Goal: Use online tool/utility: Utilize a website feature to perform a specific function

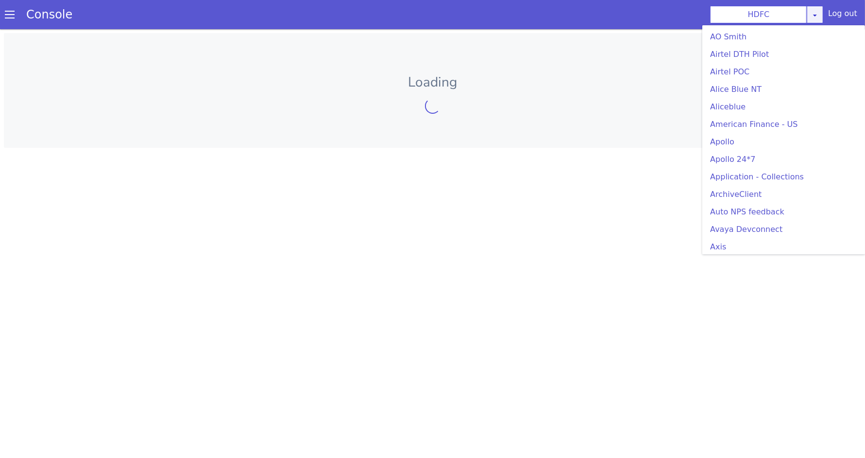
click at [821, 10] on link at bounding box center [815, 14] width 17 height 17
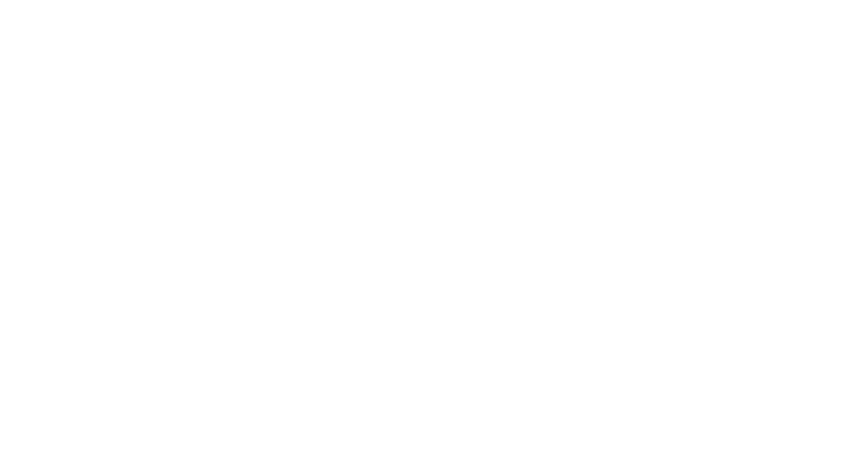
scroll to position [199, 0]
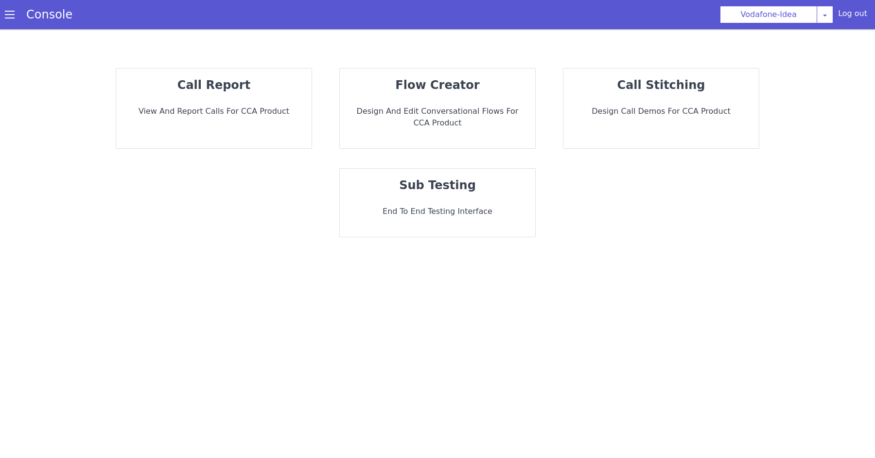
click at [471, 195] on div "sub testing End to End Testing Interface" at bounding box center [437, 203] width 195 height 68
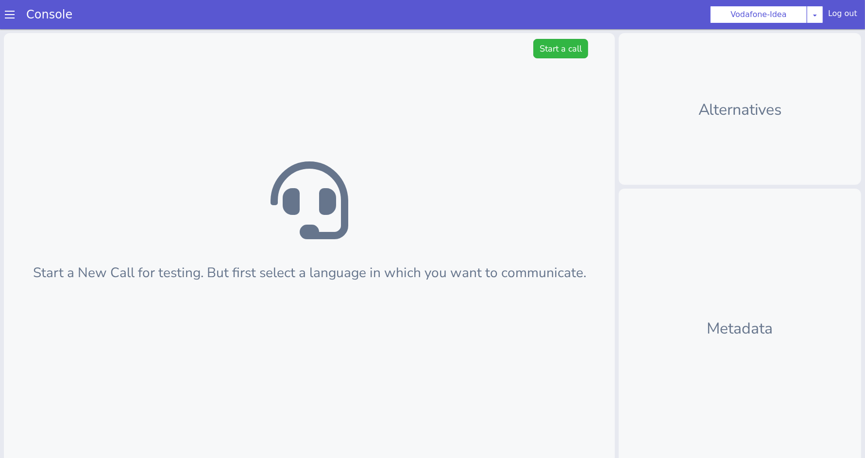
scroll to position [2, 0]
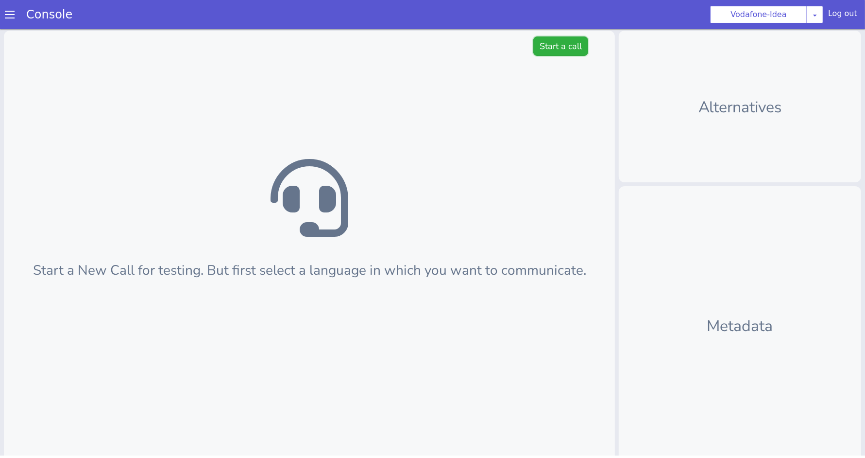
click at [559, 45] on button "Start a call" at bounding box center [560, 45] width 55 height 19
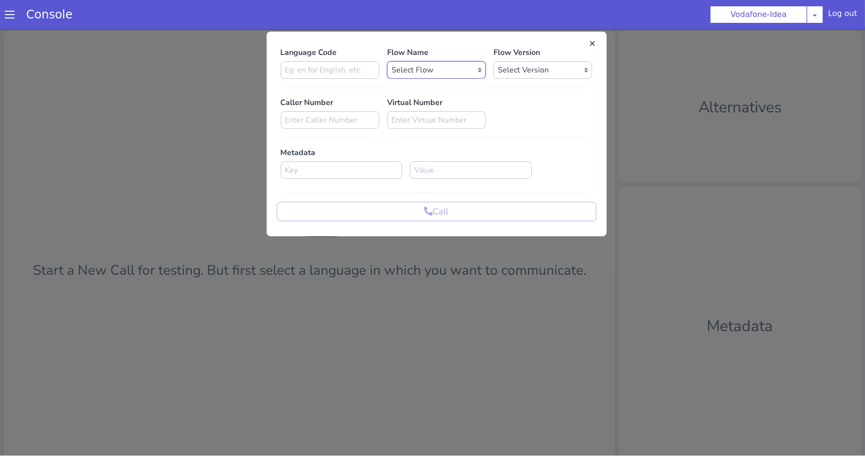
click at [413, 70] on select "Select Flow Vi_uc3_farmer_bot vi_uc3_ocm_api_load_test FarmerBot_ta Vi_mnp_rete…" at bounding box center [436, 69] width 99 height 17
select select "19db61bd-5fe9-41e3-8ca7-afe9eea2095b"
click at [553, 69] on select "Select Version 0.4.29 0.4.28 0.4.27 0.4.26 0.4.25 0.4.24 0.4.23 0.4.22 0.4.21 0…" at bounding box center [543, 69] width 99 height 17
click at [541, 63] on select "Select Version 0.4.29 0.4.28 0.4.27 0.4.26 0.4.25 0.4.24 0.4.23 0.4.22 0.4.21 0…" at bounding box center [543, 69] width 99 height 17
select select "0.4.28"
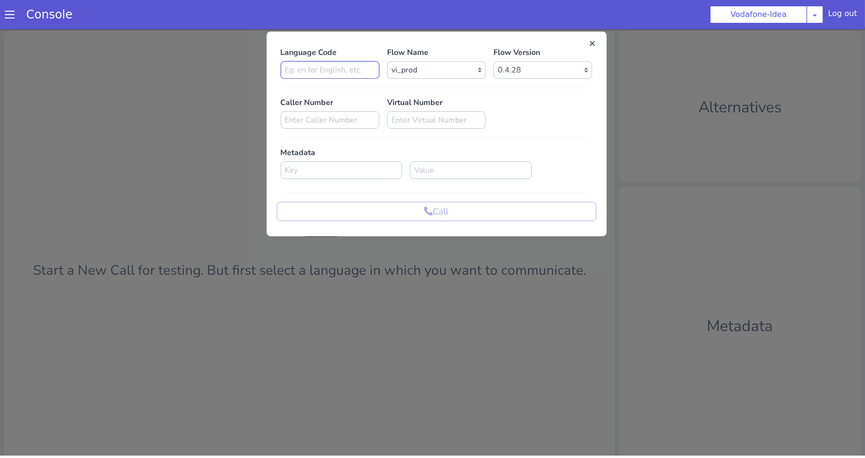
click at [326, 66] on input at bounding box center [330, 69] width 99 height 17
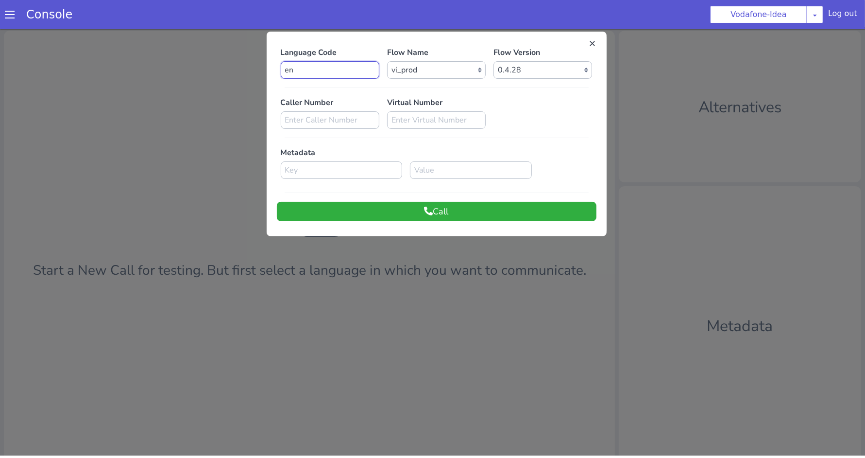
type input "en"
click at [387, 212] on button "Call" at bounding box center [437, 211] width 320 height 19
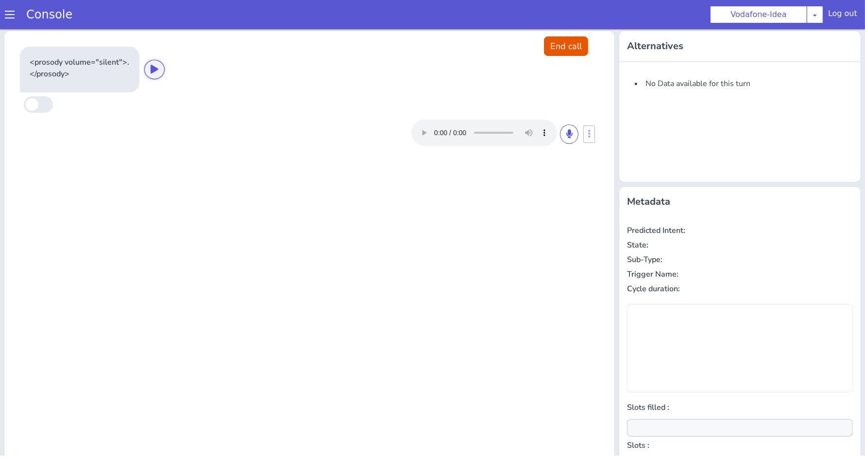
click at [149, 72] on button at bounding box center [154, 69] width 20 height 19
click at [566, 131] on icon at bounding box center [569, 133] width 6 height 9
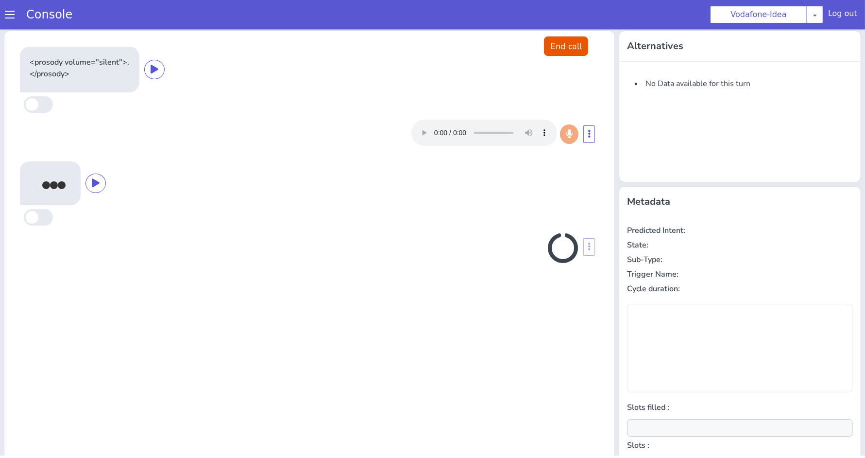
scroll to position [37, 0]
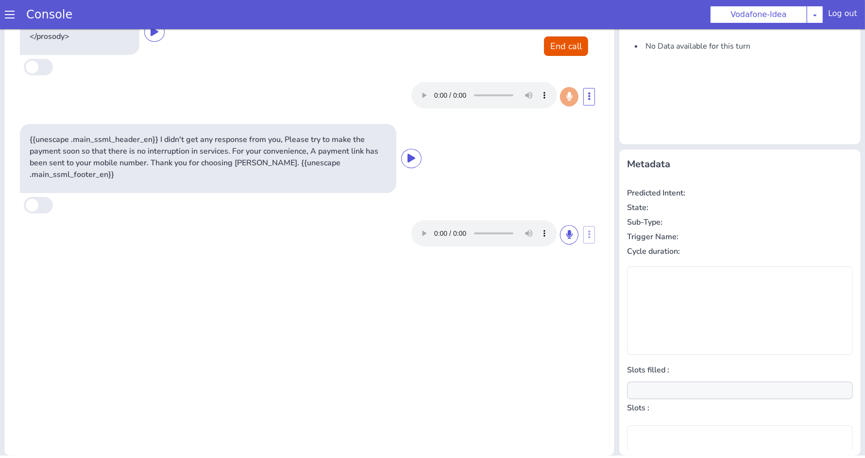
type input "null"
